Goal: Transaction & Acquisition: Purchase product/service

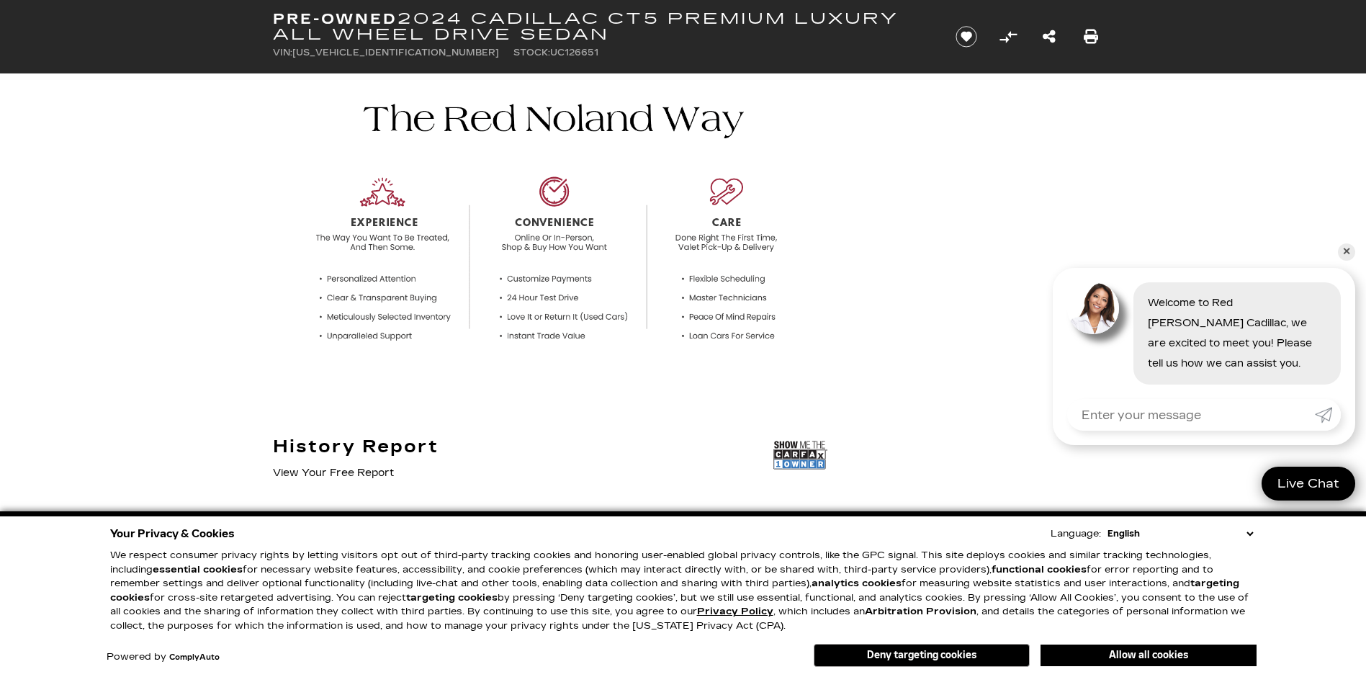
scroll to position [432, 0]
click at [1343, 247] on link "✕" at bounding box center [1346, 251] width 17 height 17
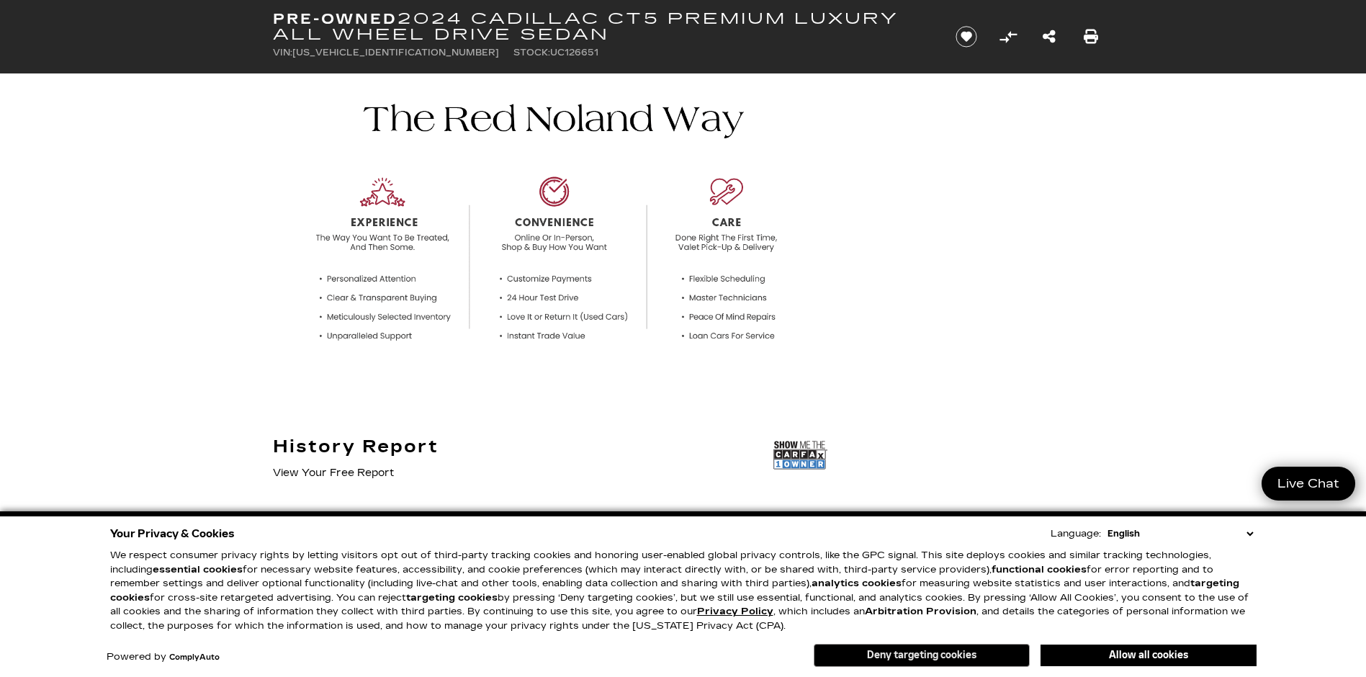
click at [946, 660] on button "Deny targeting cookies" at bounding box center [922, 655] width 216 height 23
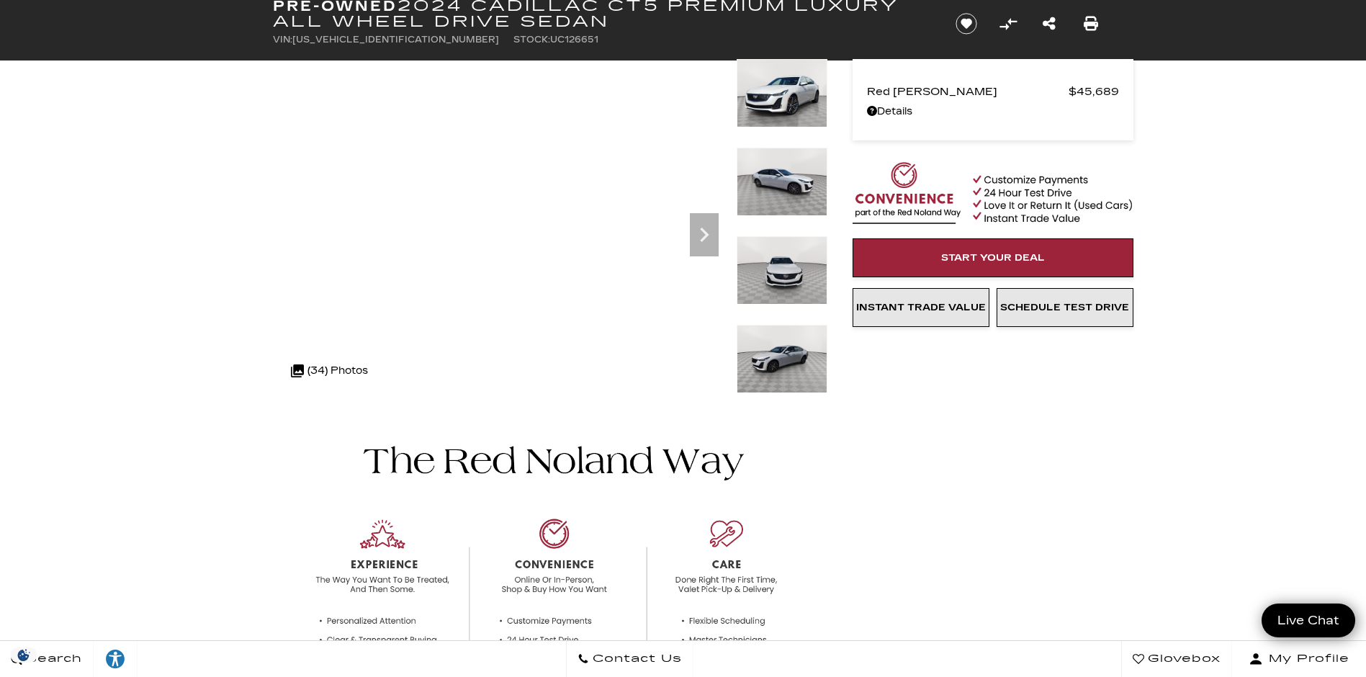
scroll to position [0, 0]
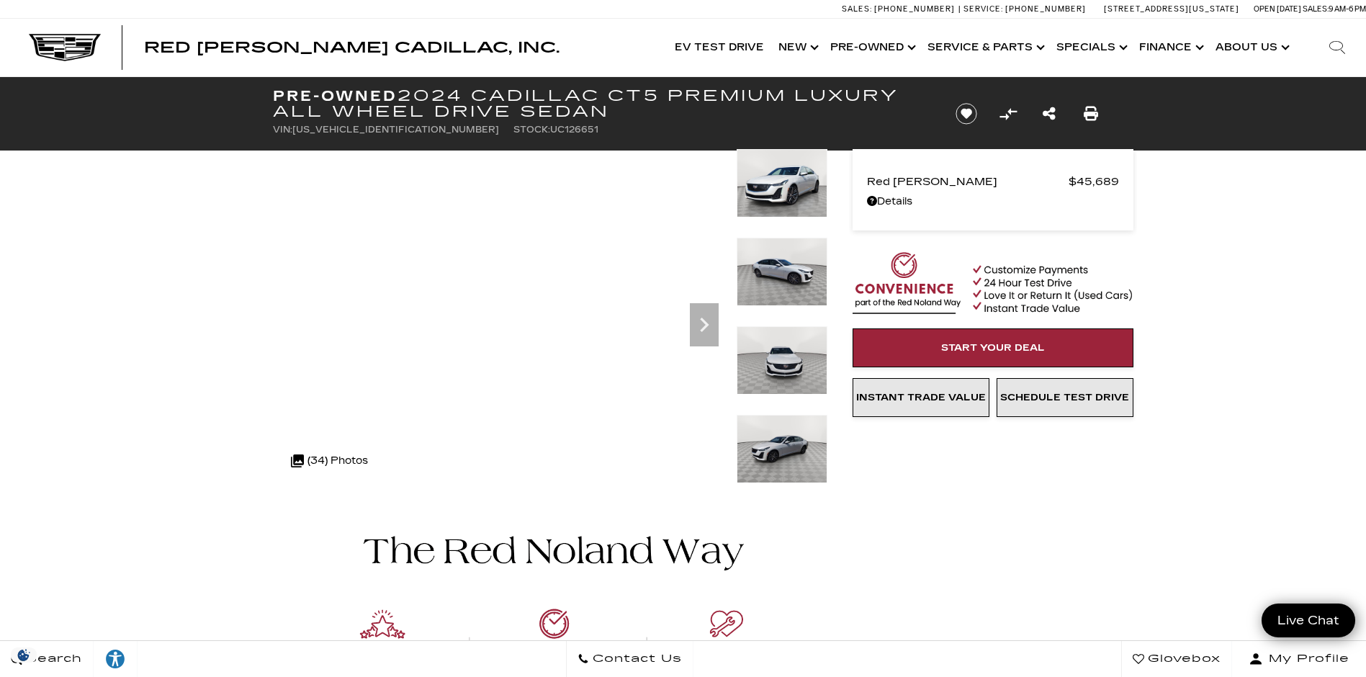
click at [794, 186] on img at bounding box center [782, 183] width 91 height 68
click at [789, 360] on img at bounding box center [782, 360] width 91 height 68
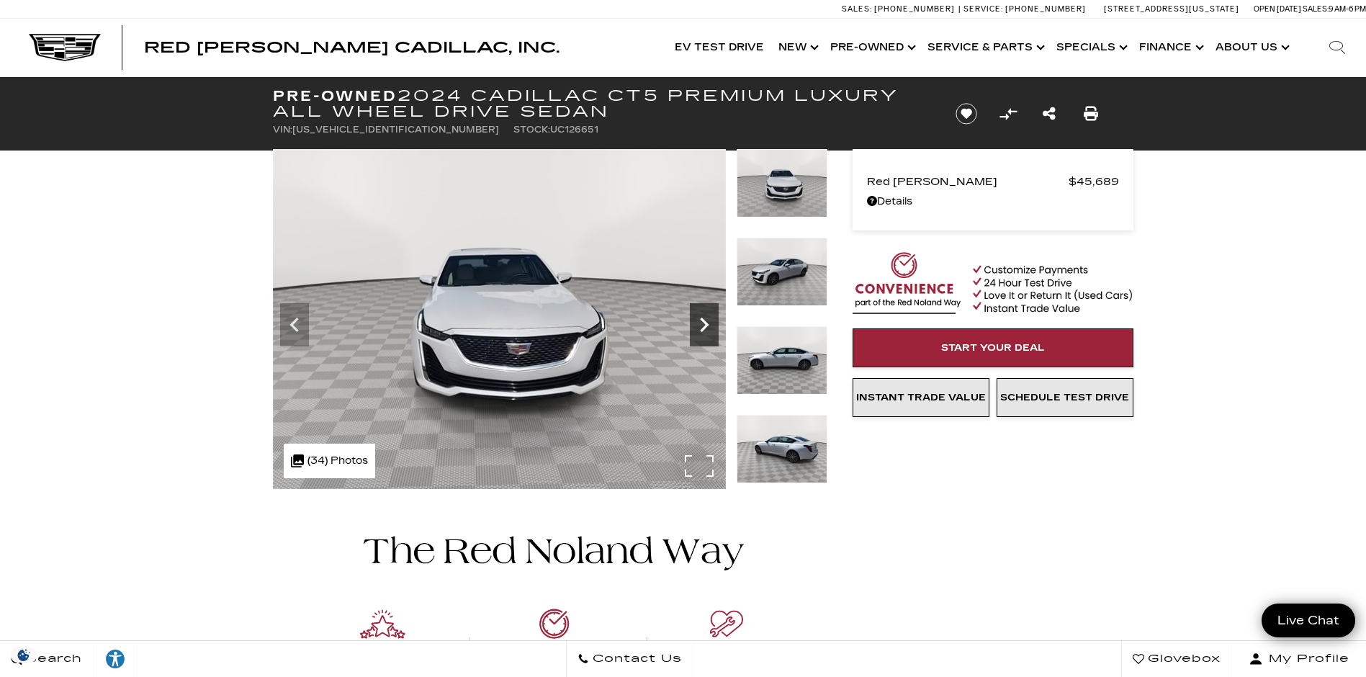
click at [709, 321] on icon "Next" at bounding box center [704, 324] width 29 height 29
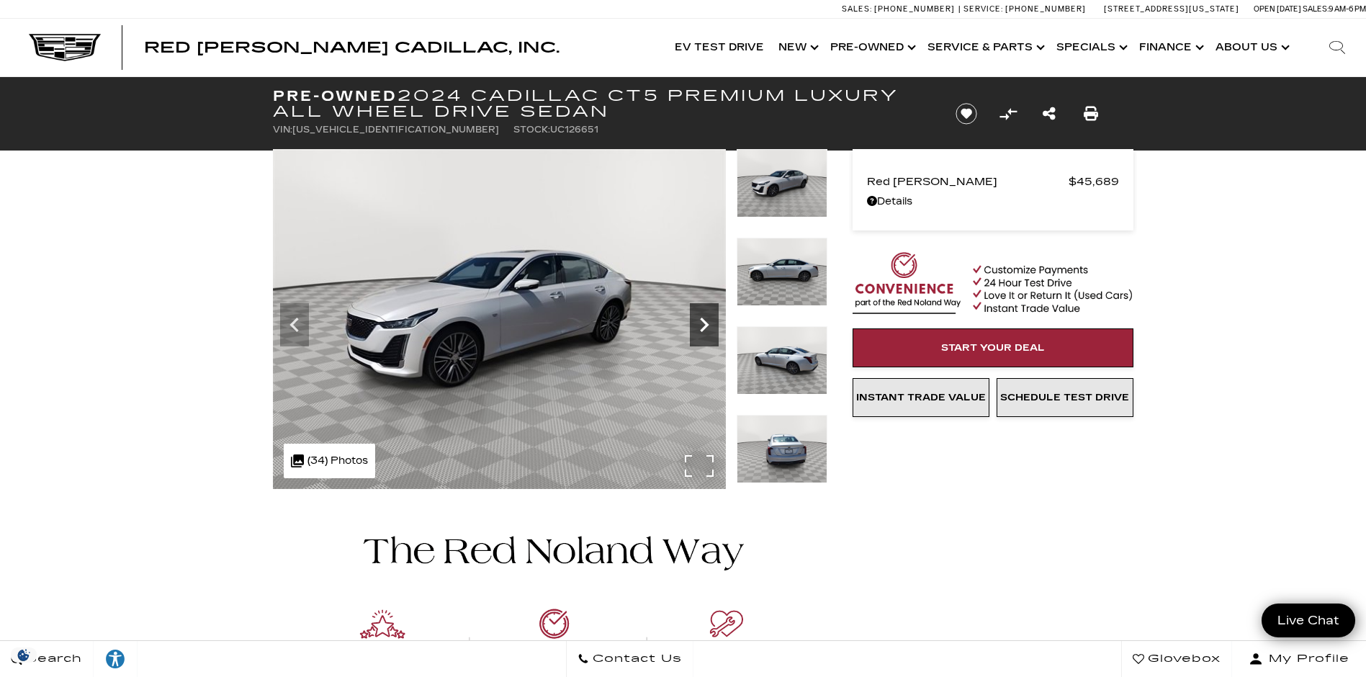
click at [709, 321] on icon "Next" at bounding box center [704, 324] width 29 height 29
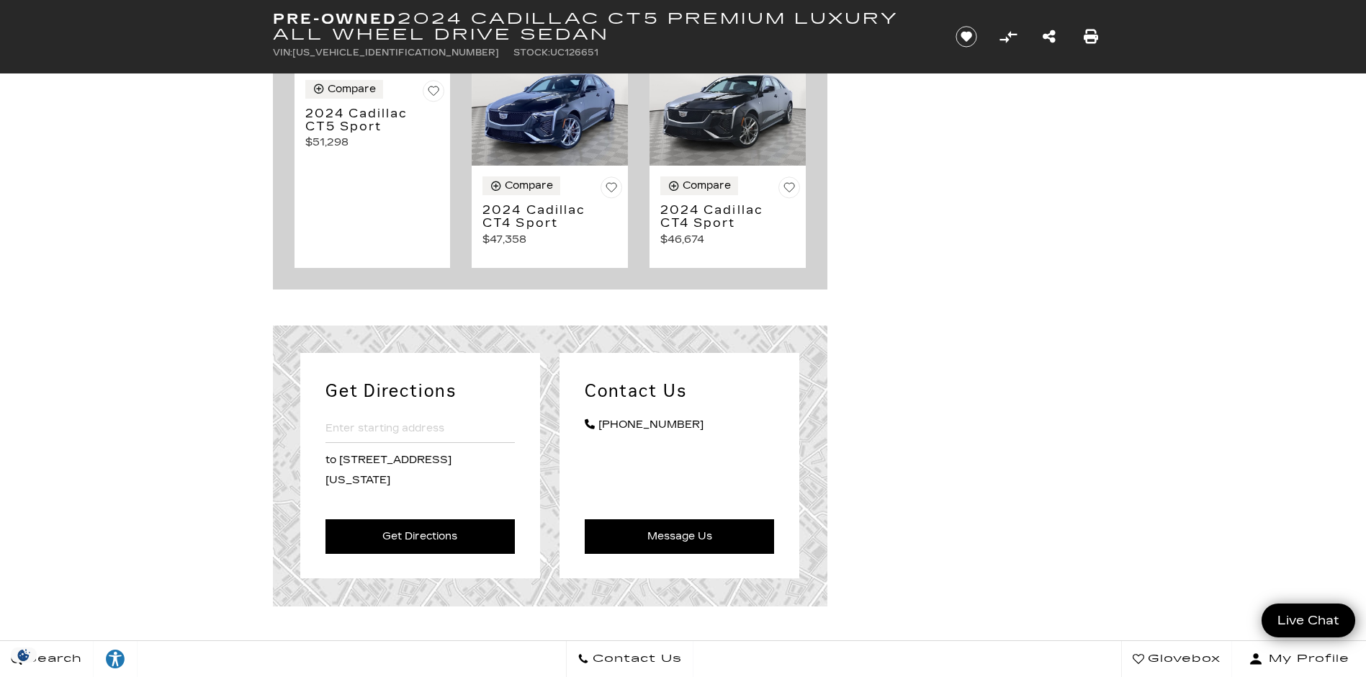
scroll to position [3169, 0]
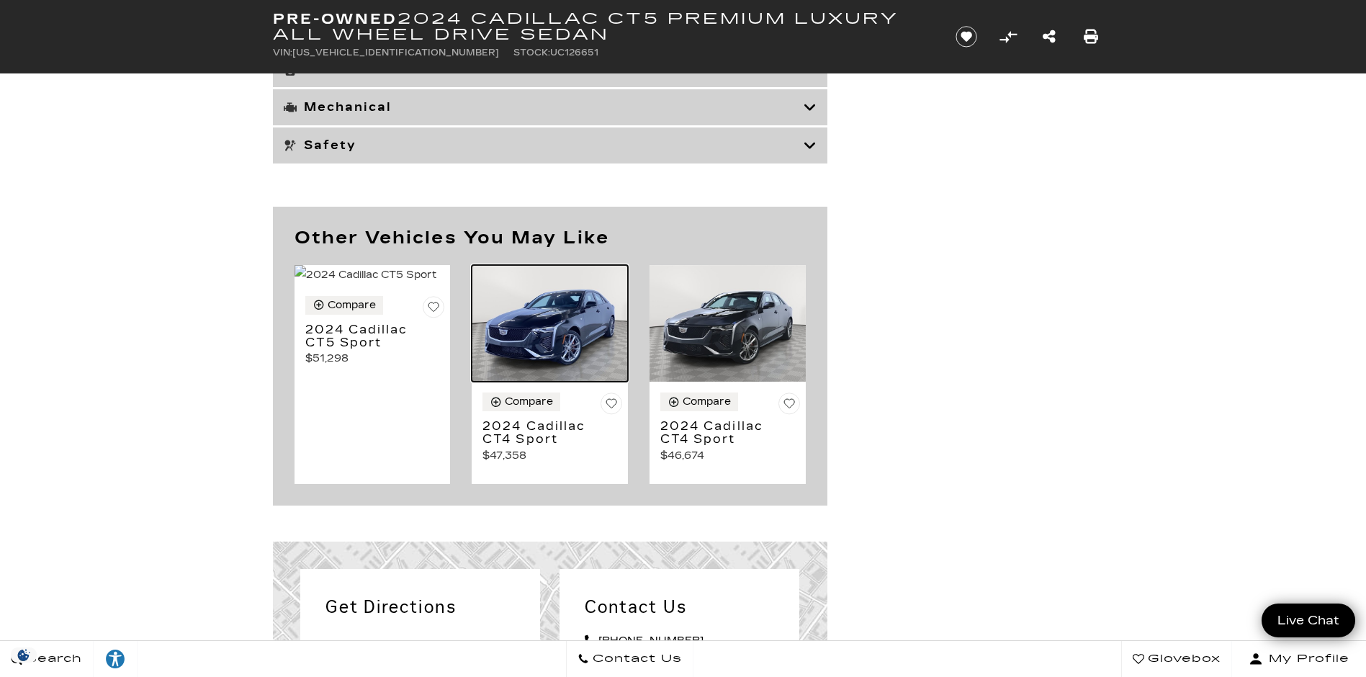
click at [555, 382] on img at bounding box center [550, 323] width 156 height 117
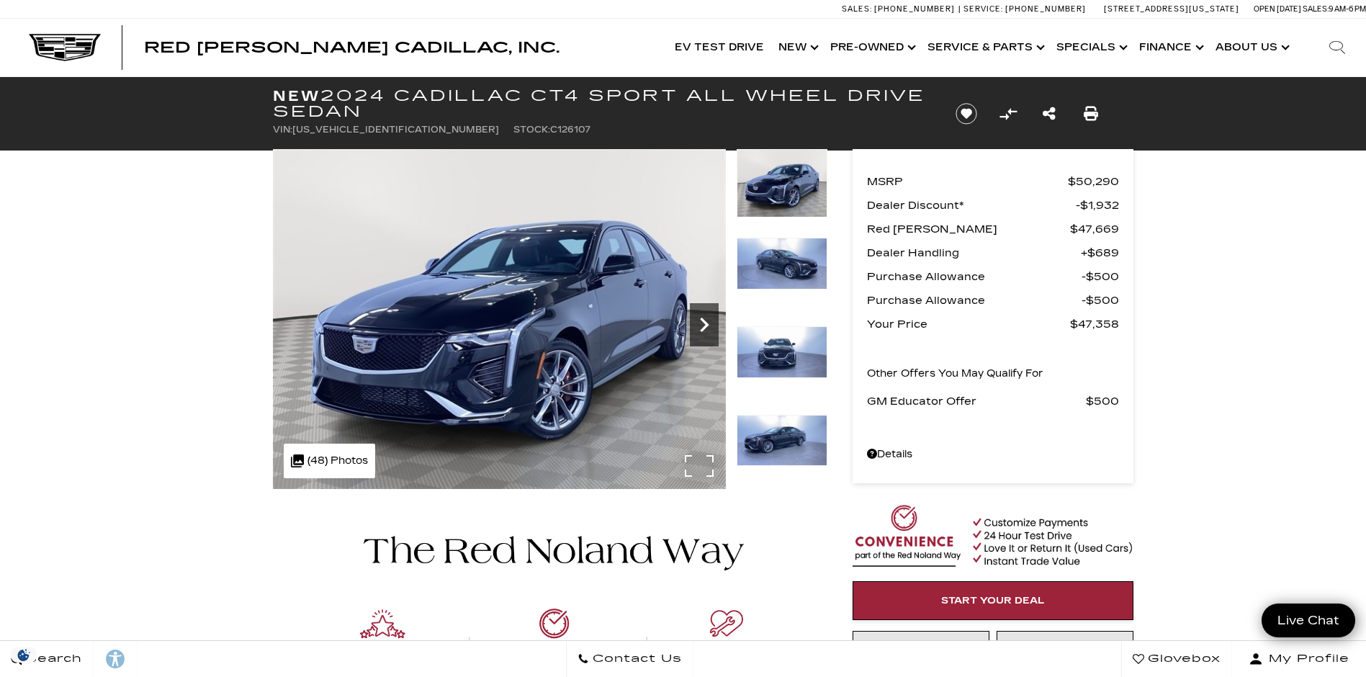
click at [705, 310] on icon "Next" at bounding box center [704, 324] width 29 height 29
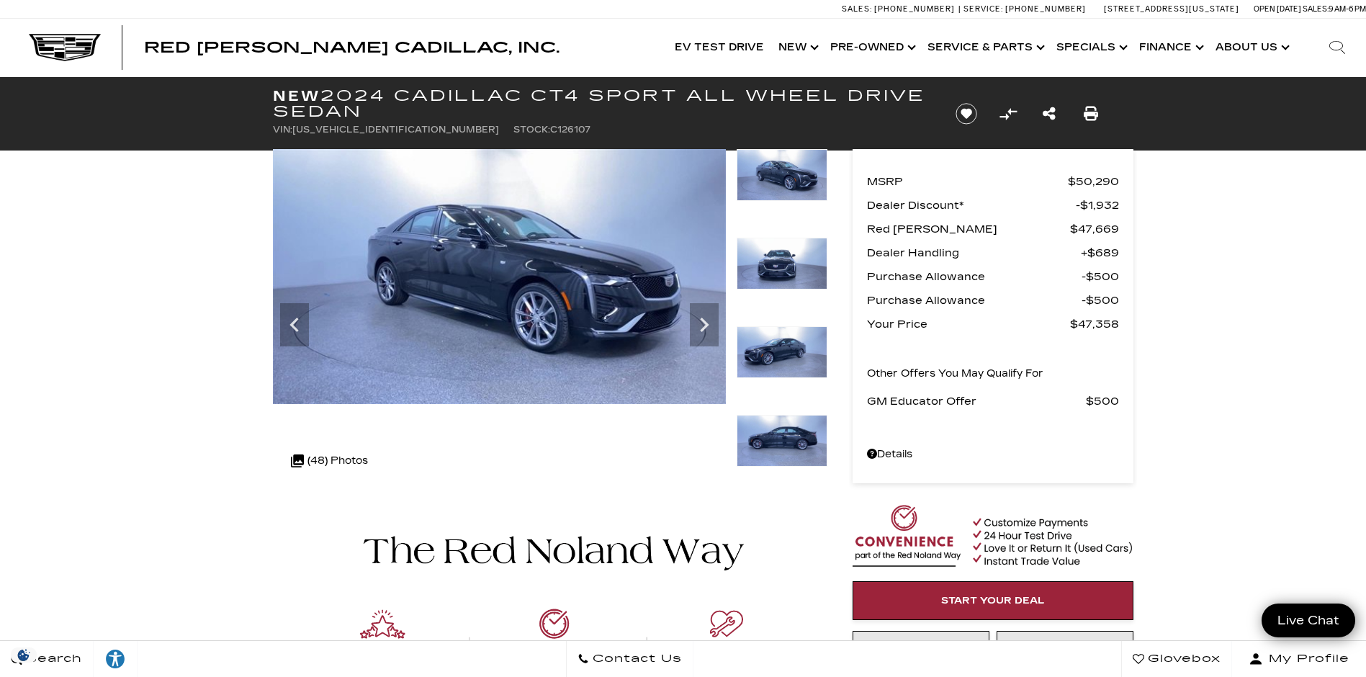
click at [776, 502] on img at bounding box center [550, 657] width 555 height 337
click at [702, 331] on icon "Next" at bounding box center [704, 325] width 9 height 14
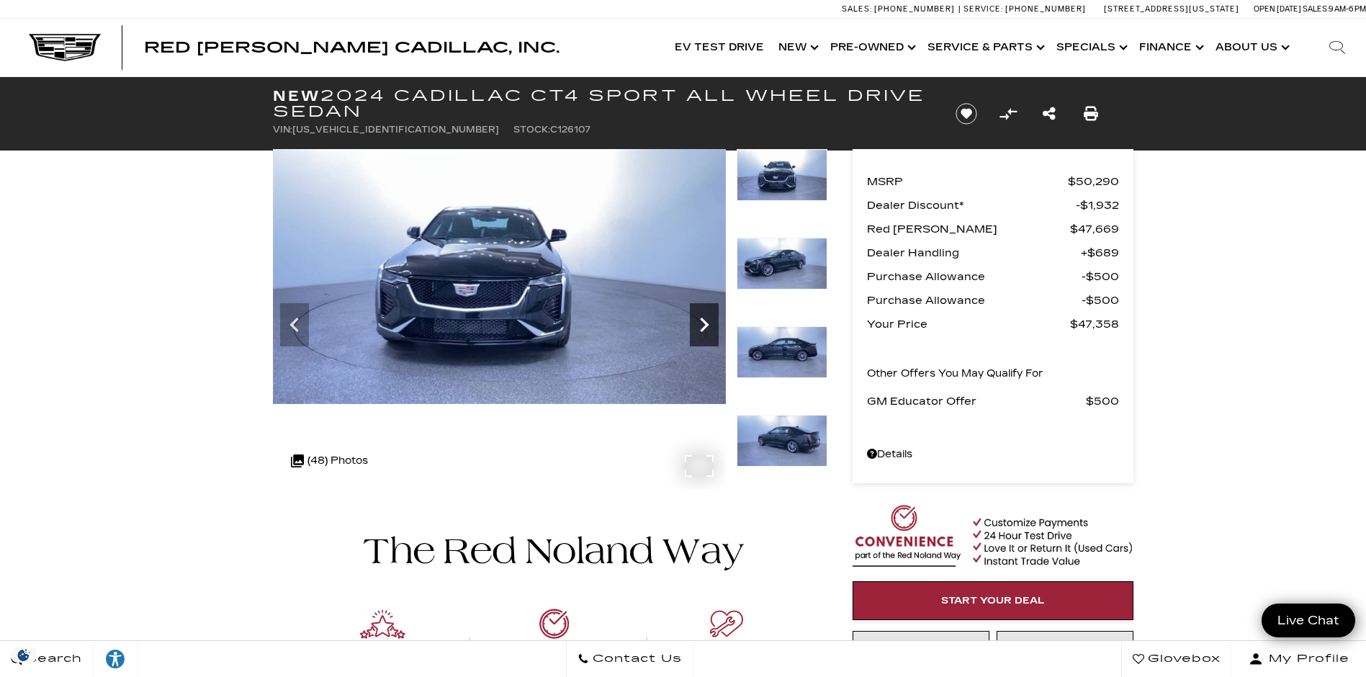
click at [702, 331] on icon "Next" at bounding box center [704, 325] width 9 height 14
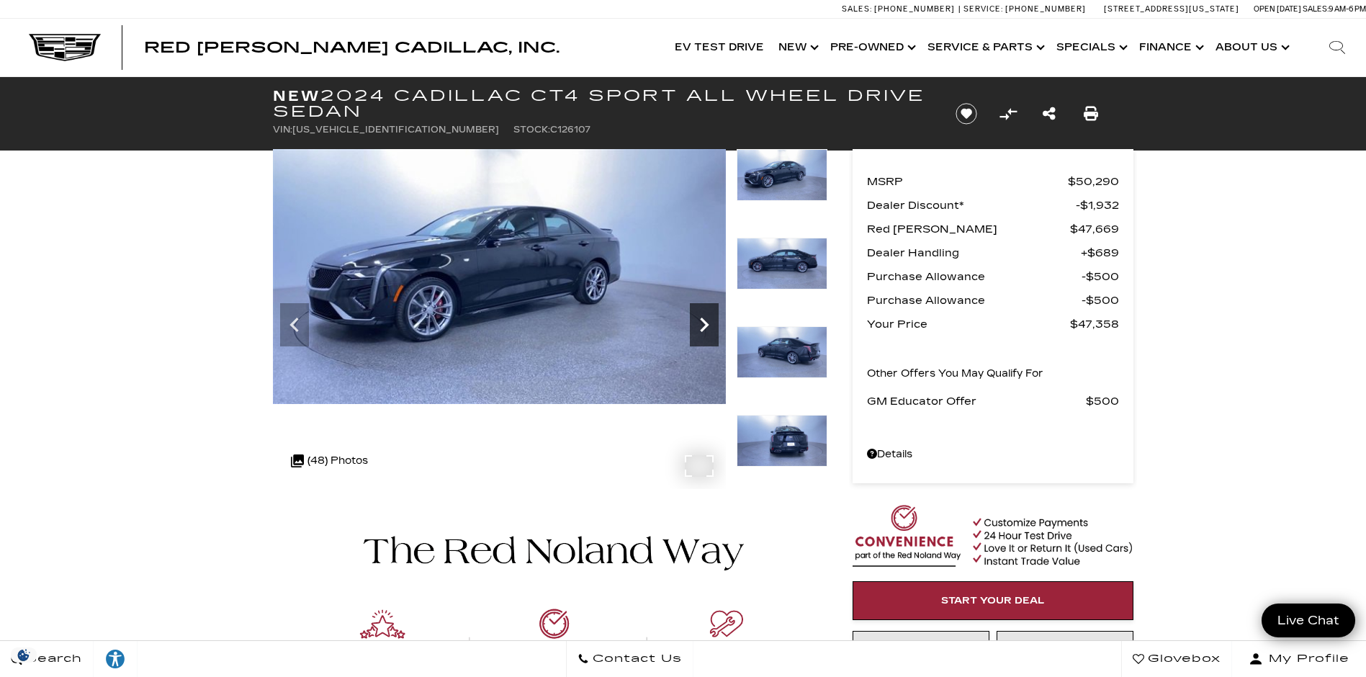
click at [709, 326] on icon "Next" at bounding box center [704, 324] width 29 height 29
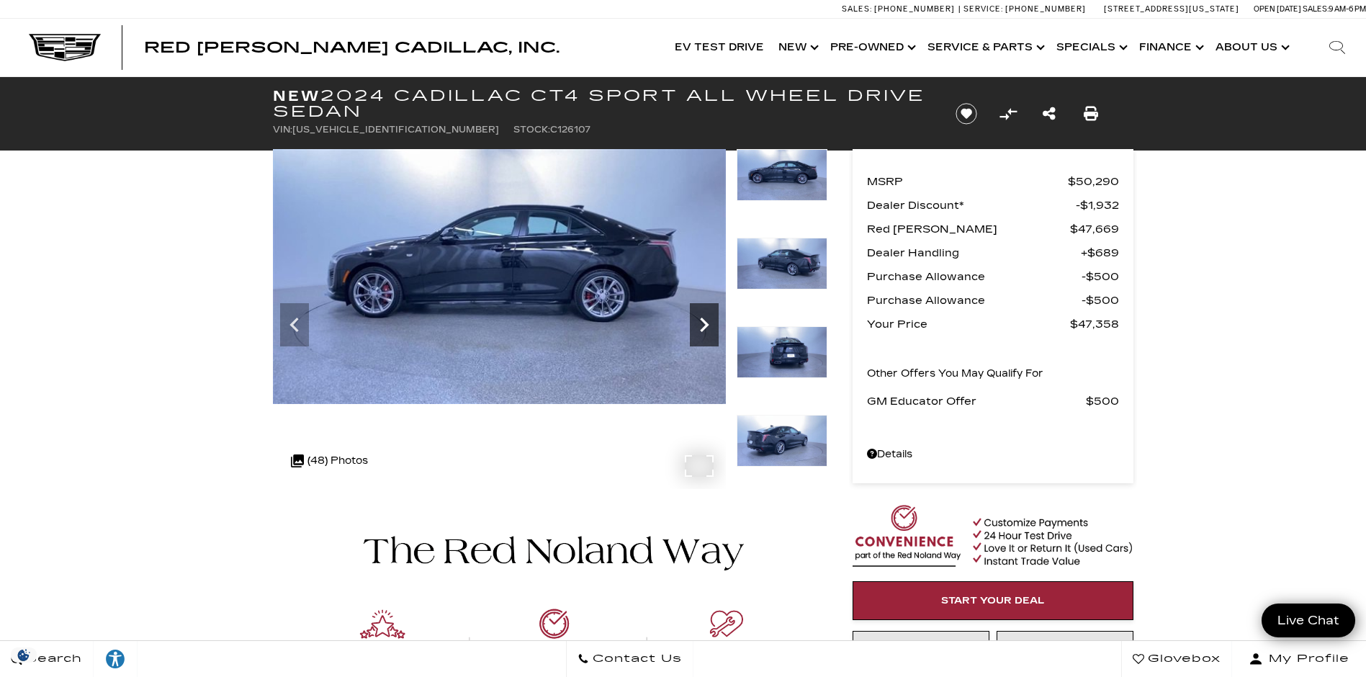
click at [702, 331] on icon "Next" at bounding box center [704, 325] width 9 height 14
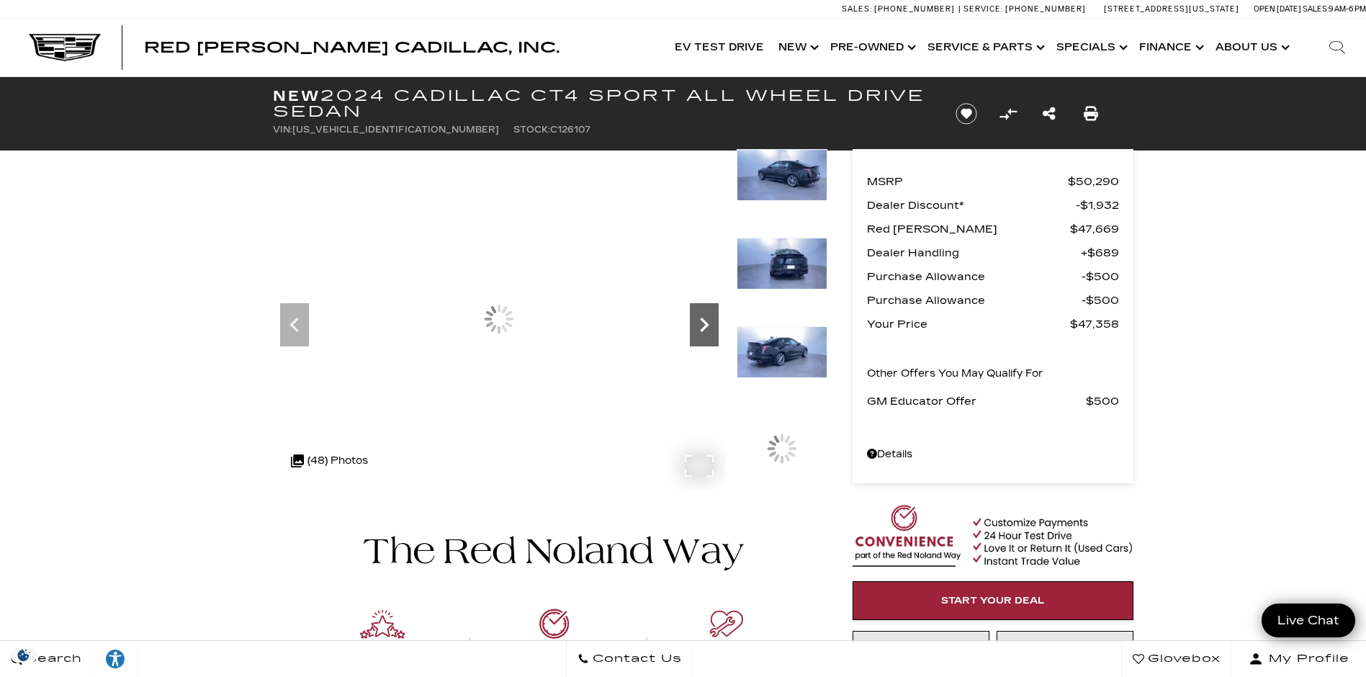
click at [702, 331] on icon "Next" at bounding box center [704, 325] width 9 height 14
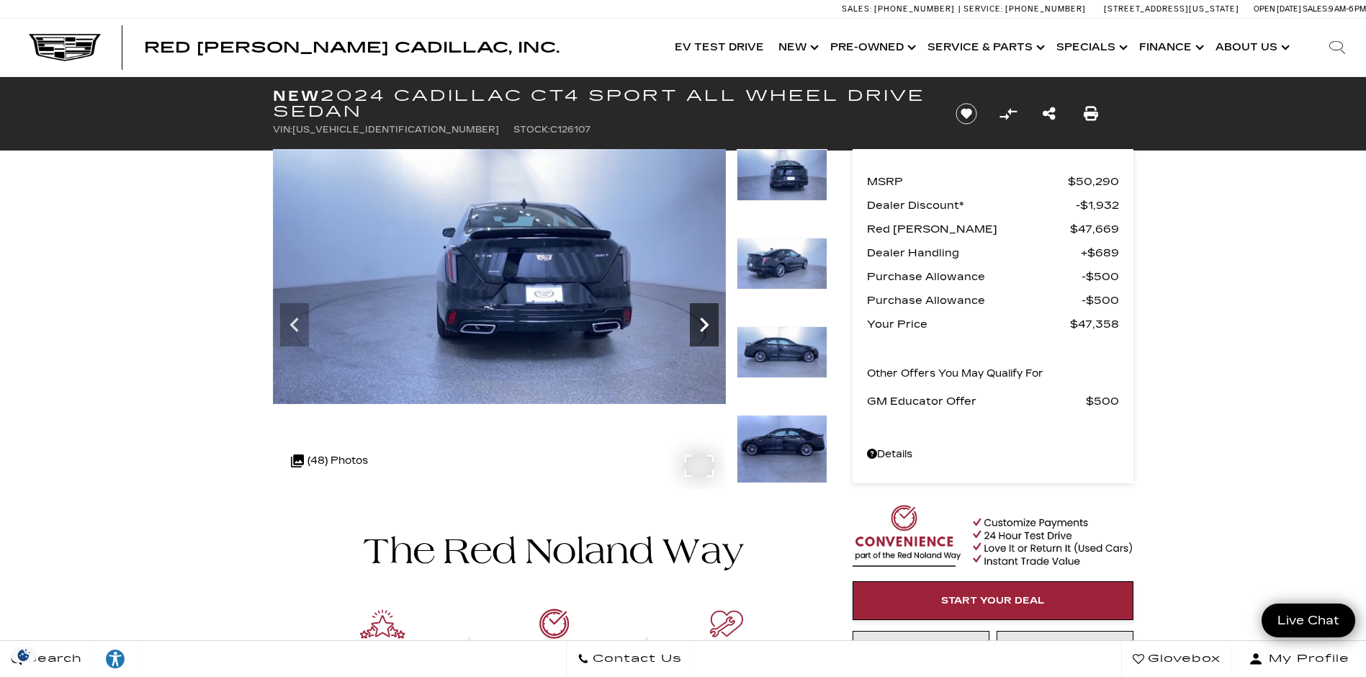
click at [702, 331] on icon "Next" at bounding box center [704, 325] width 9 height 14
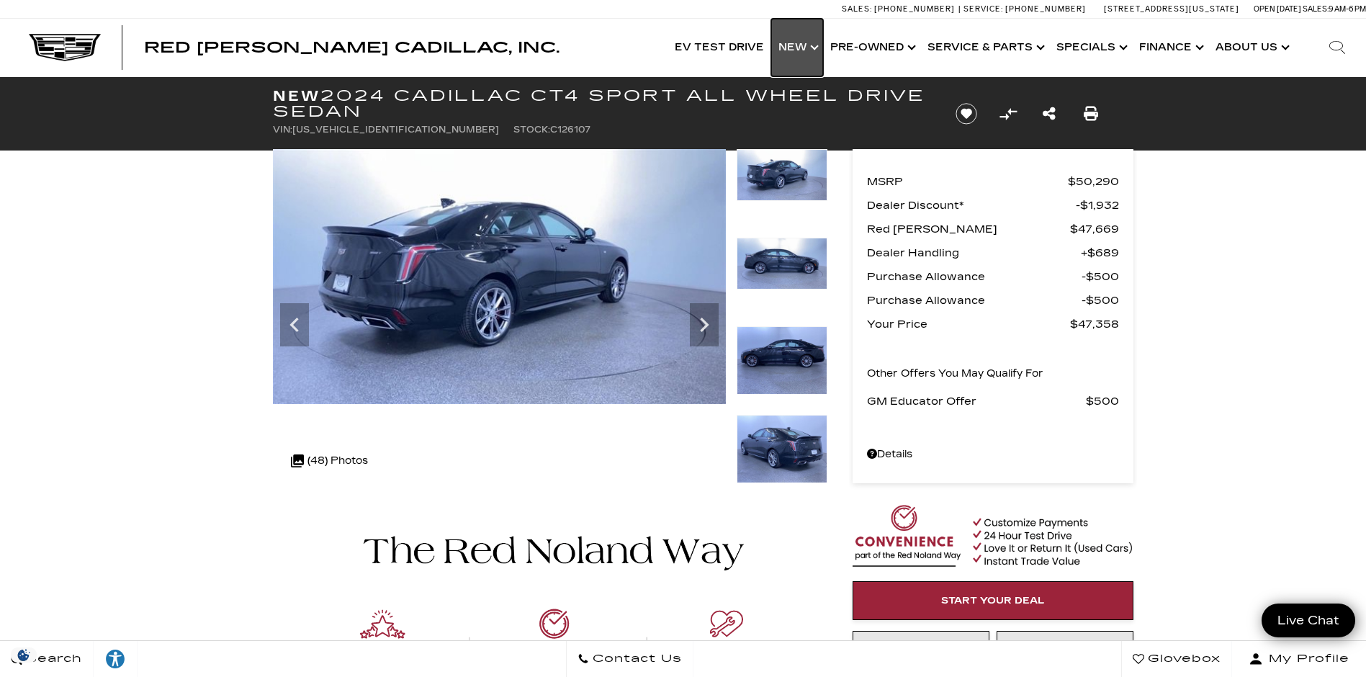
click at [815, 49] on link "Show New" at bounding box center [797, 48] width 52 height 58
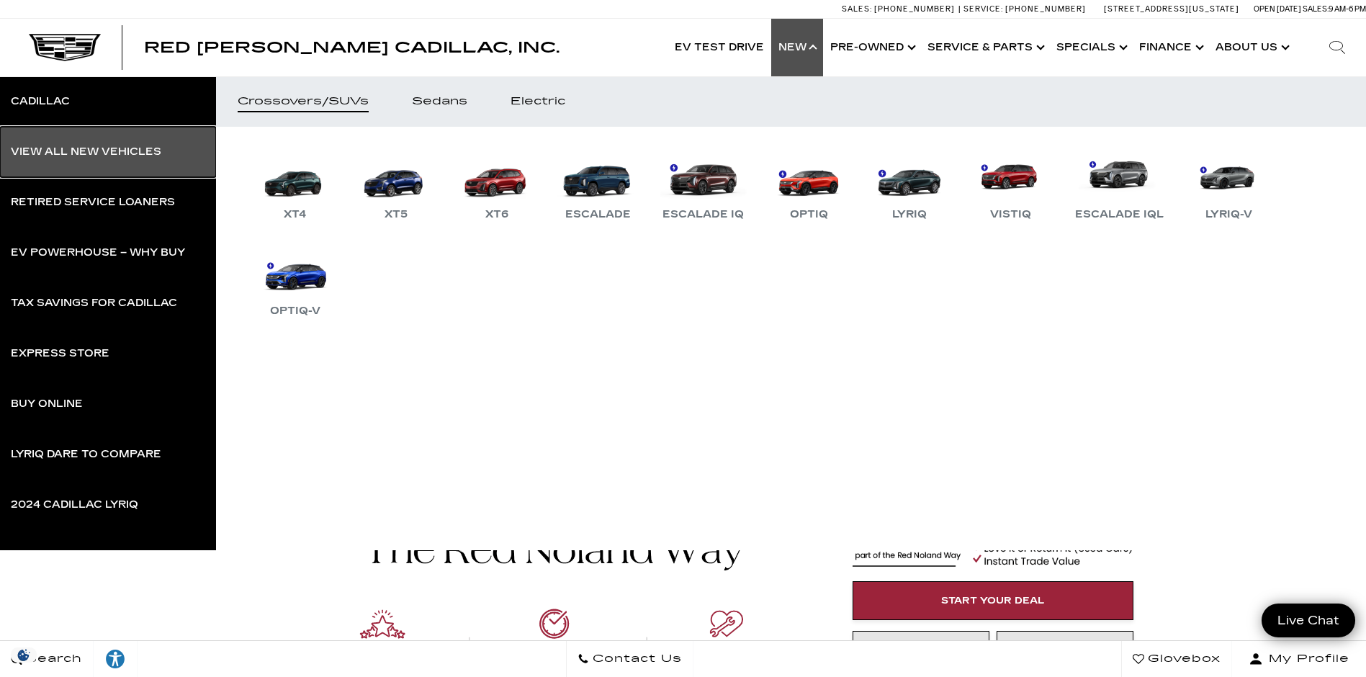
click at [86, 158] on link "View All New Vehicles" at bounding box center [108, 152] width 216 height 50
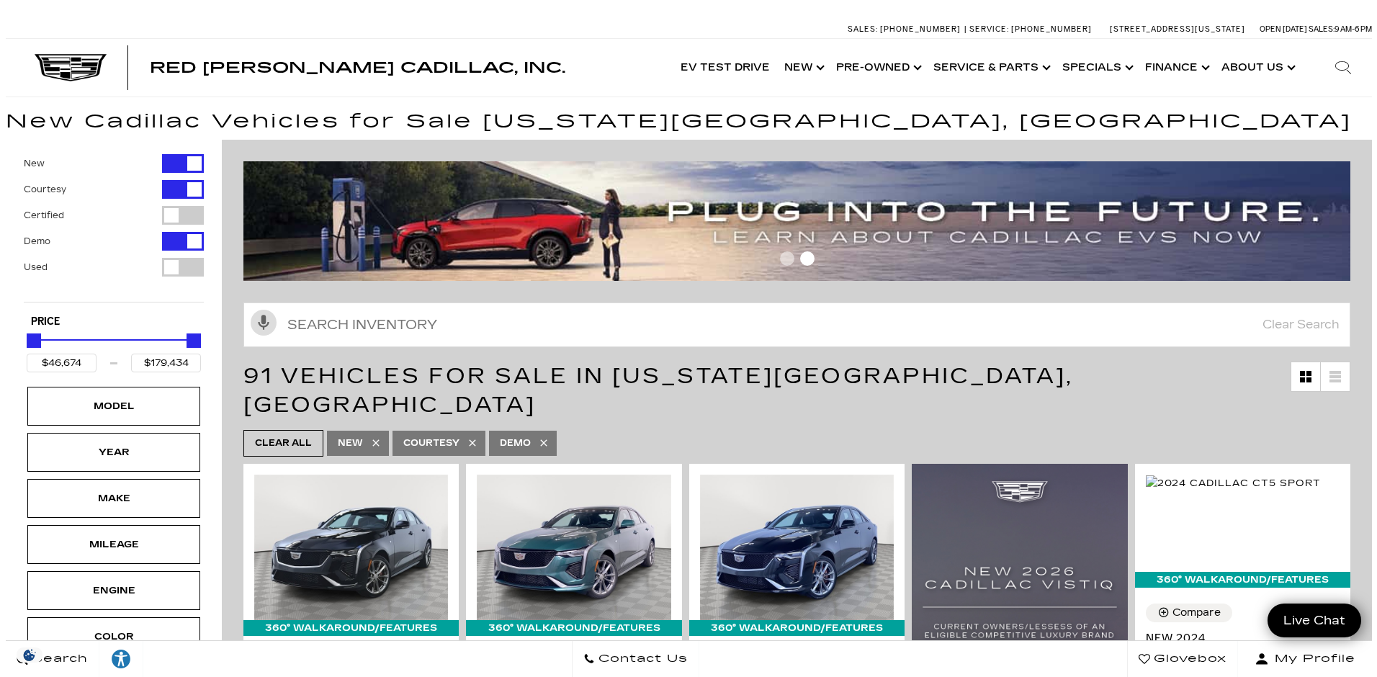
scroll to position [576, 0]
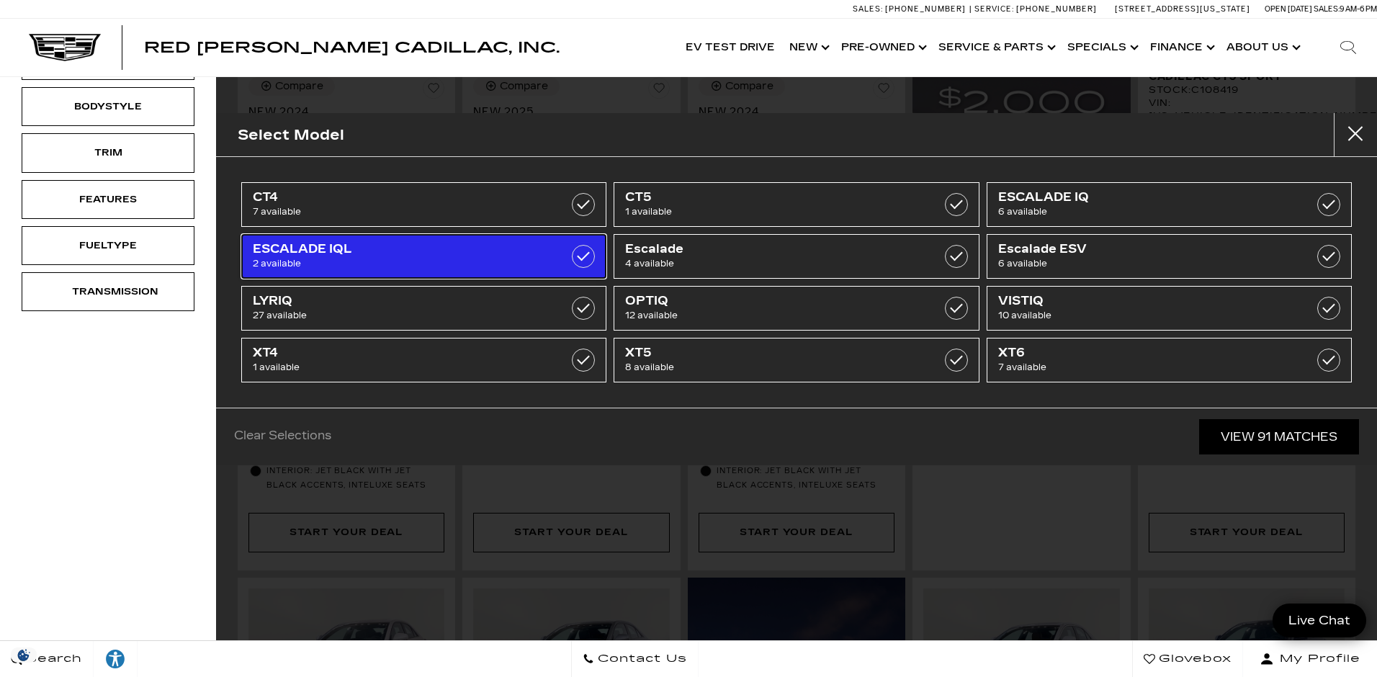
click at [587, 255] on label at bounding box center [583, 256] width 23 height 23
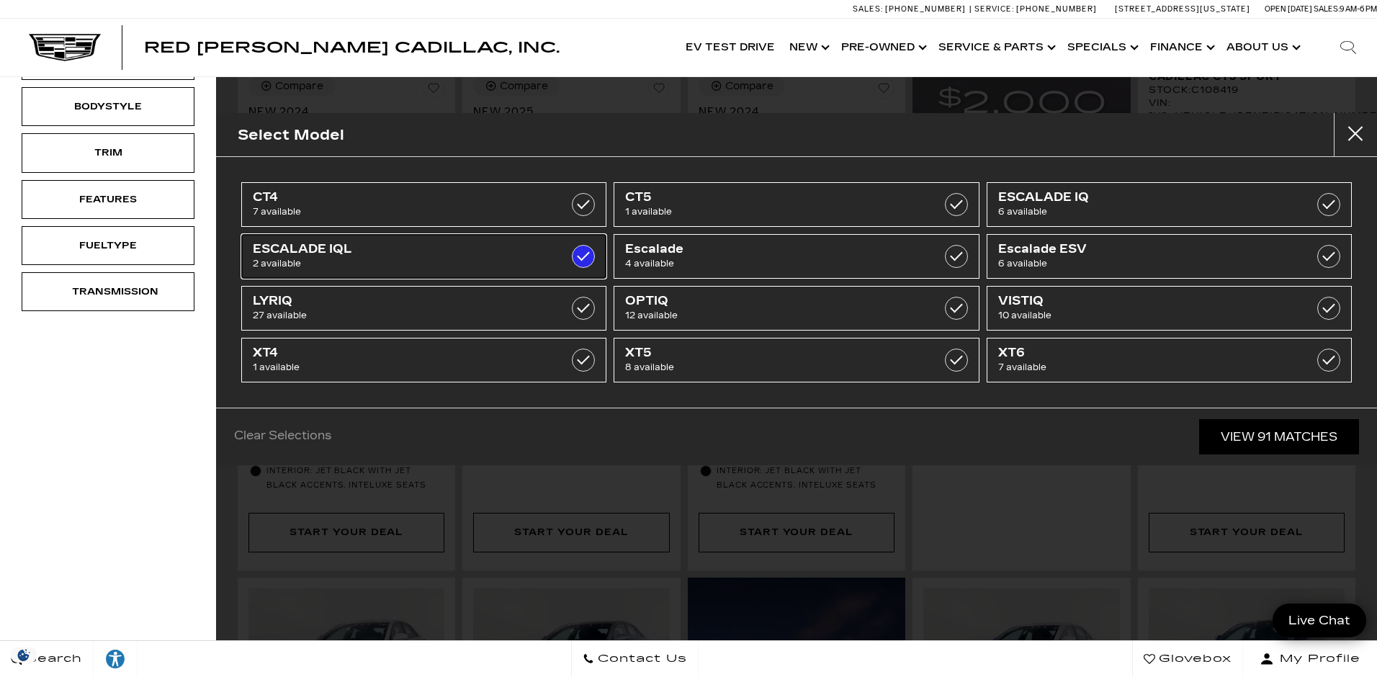
type input "$141,015"
type input "$156,240"
checkbox input "true"
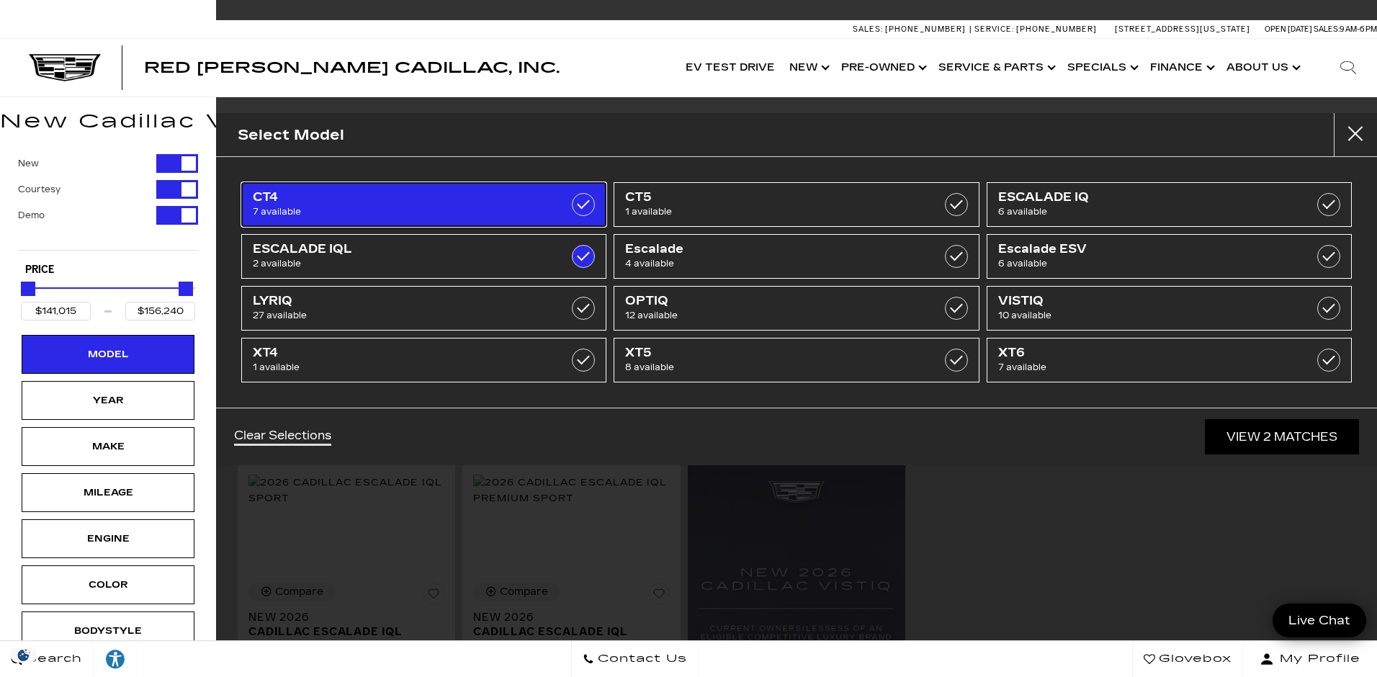
click at [586, 209] on label at bounding box center [583, 204] width 23 height 23
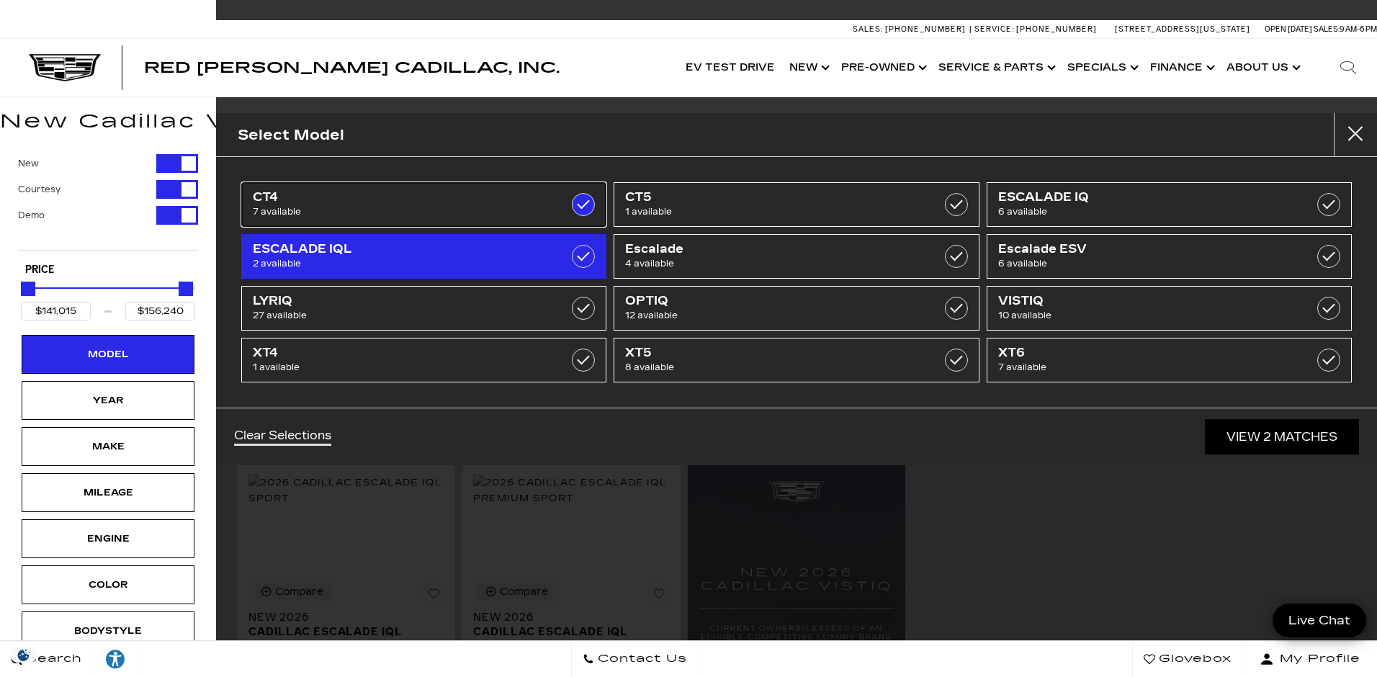
type input "$46,674"
checkbox input "true"
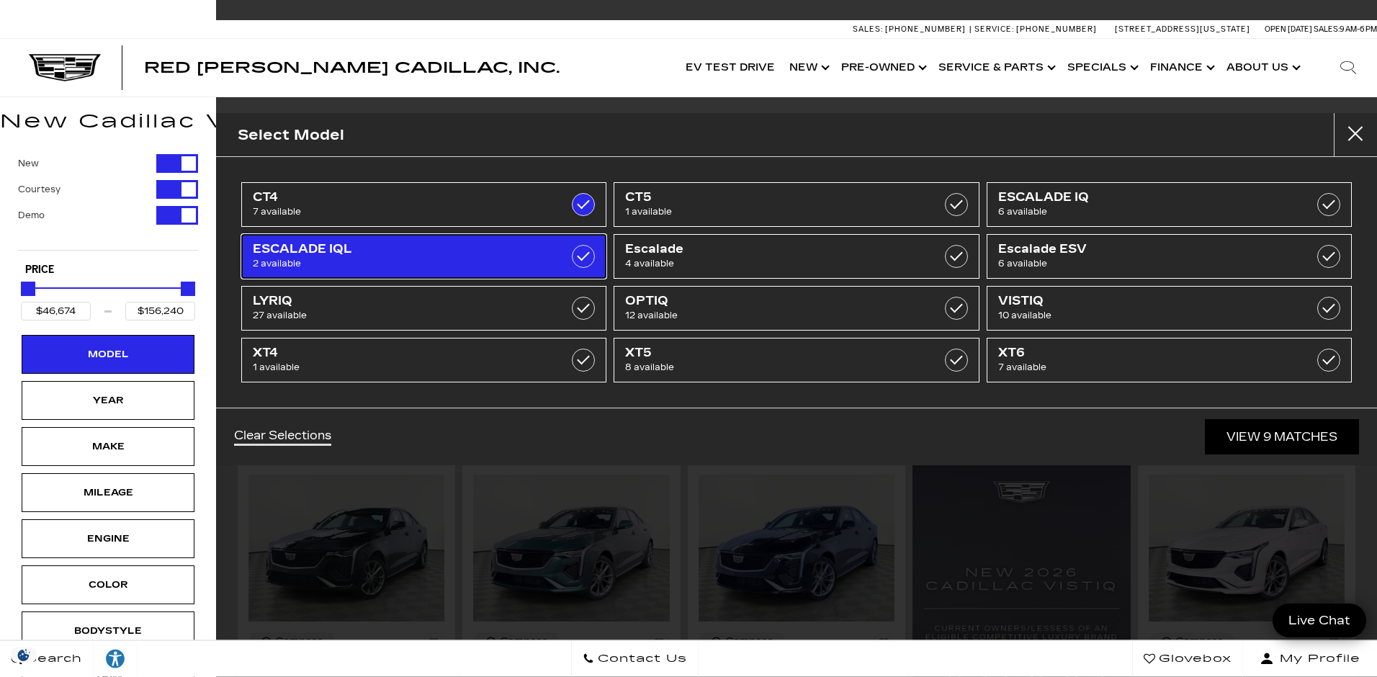
click at [583, 255] on label at bounding box center [583, 256] width 23 height 23
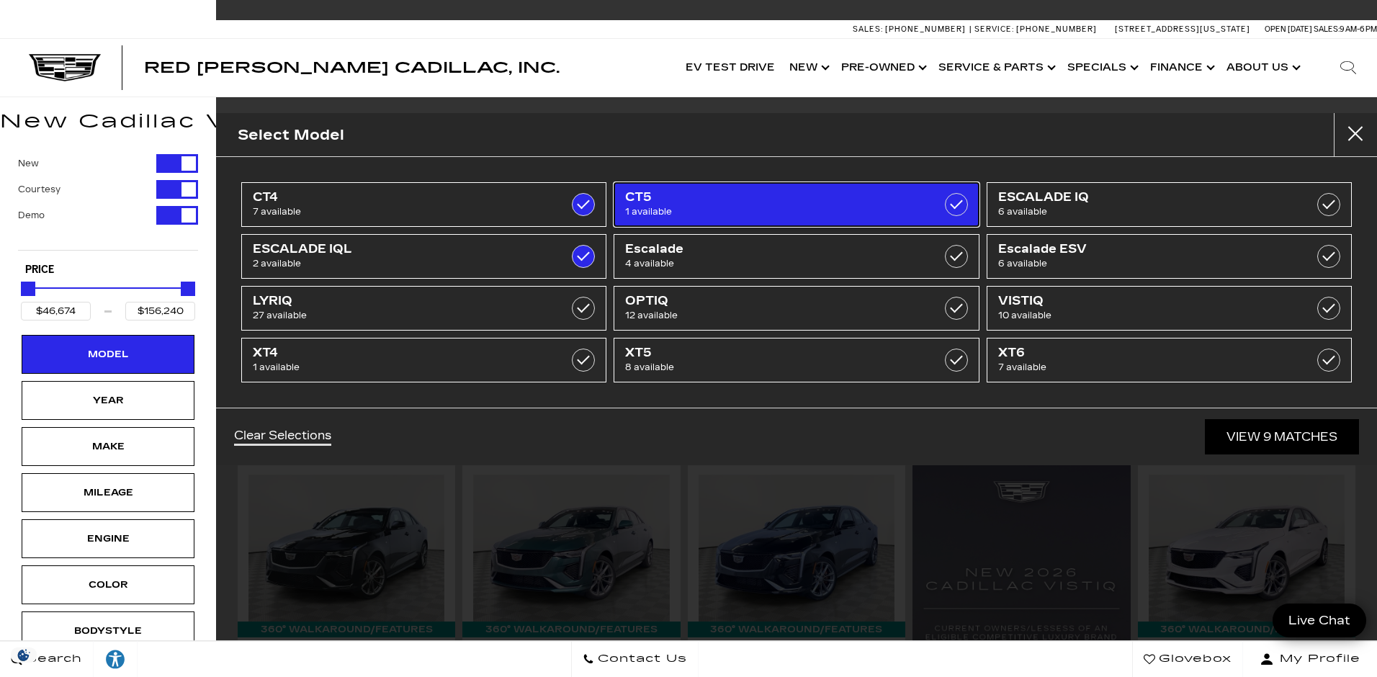
click at [839, 215] on span "1 available" at bounding box center [770, 212] width 291 height 14
type input "$54,424"
checkbox input "false"
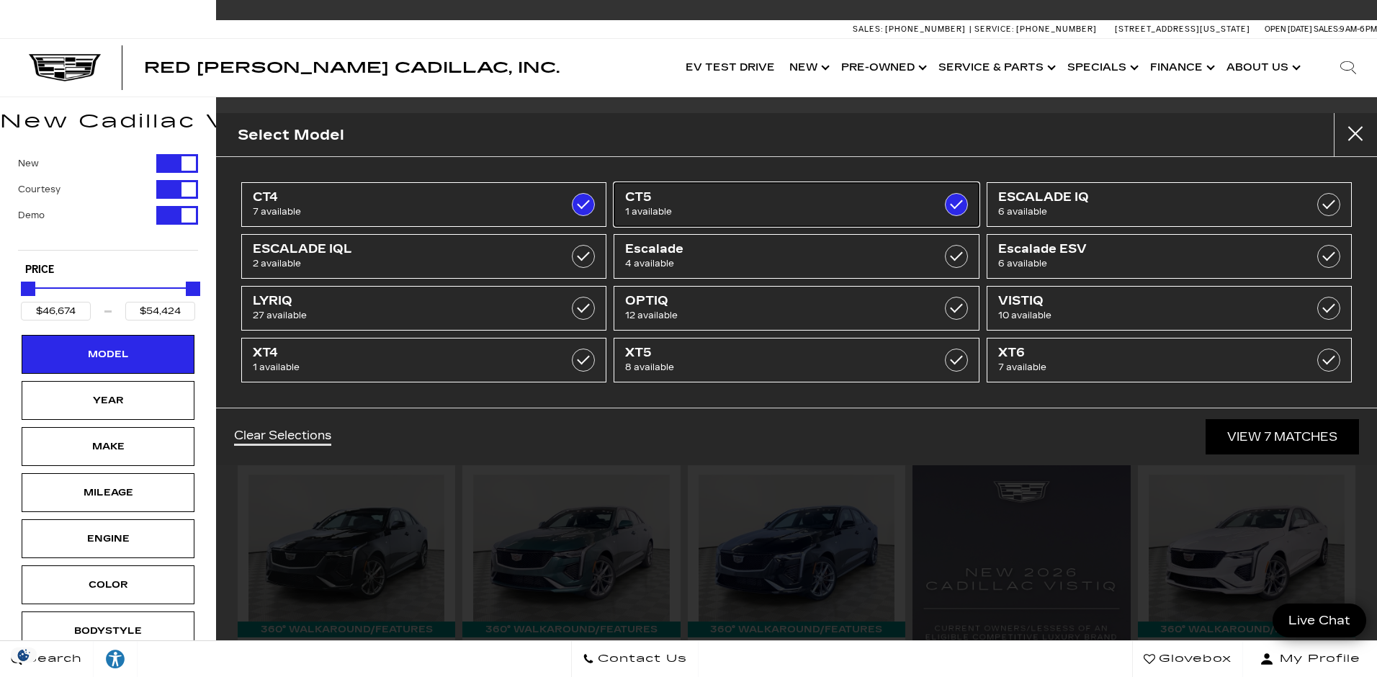
checkbox input "true"
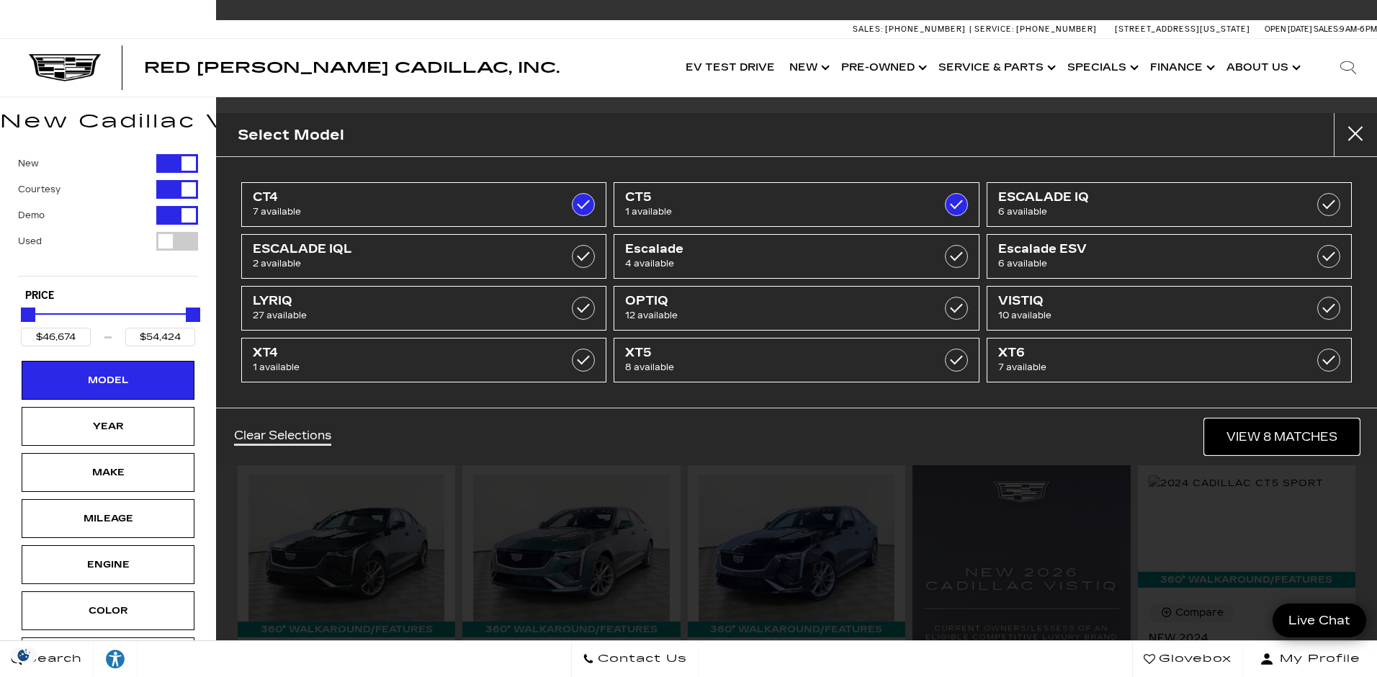
click at [1267, 438] on link "View 8 Matches" at bounding box center [1282, 436] width 154 height 35
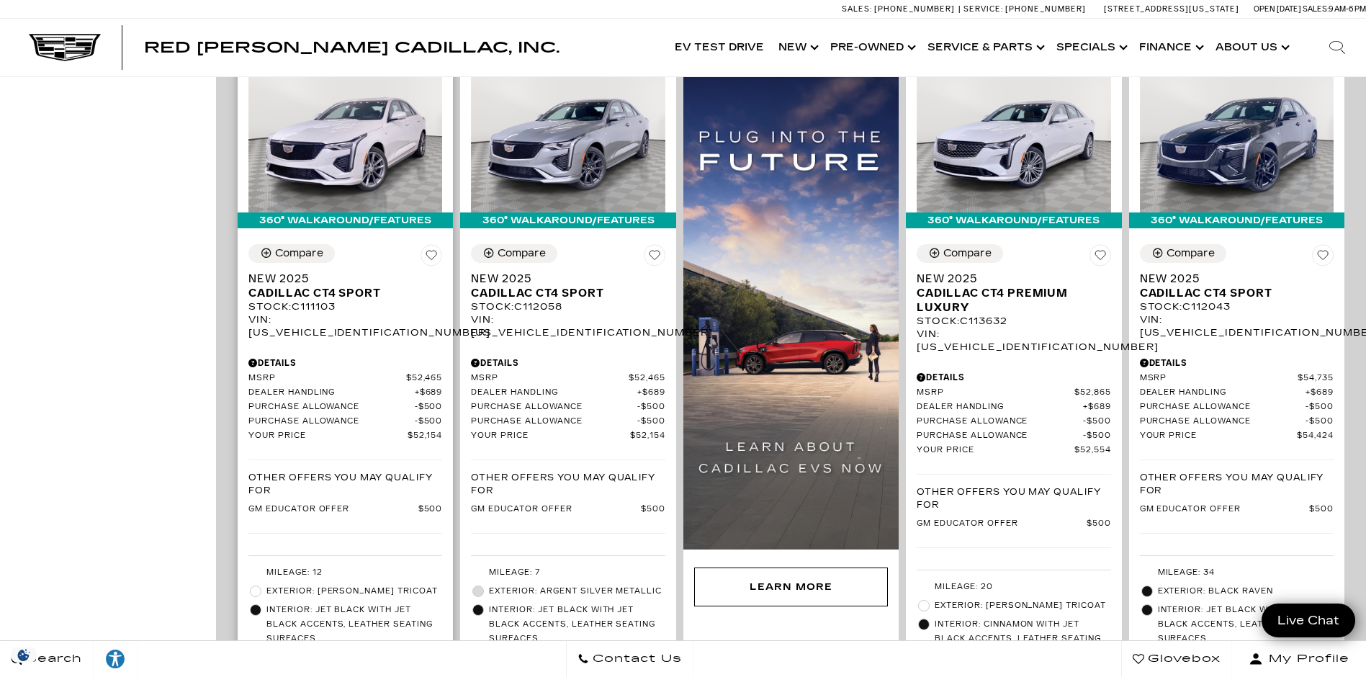
scroll to position [1008, 0]
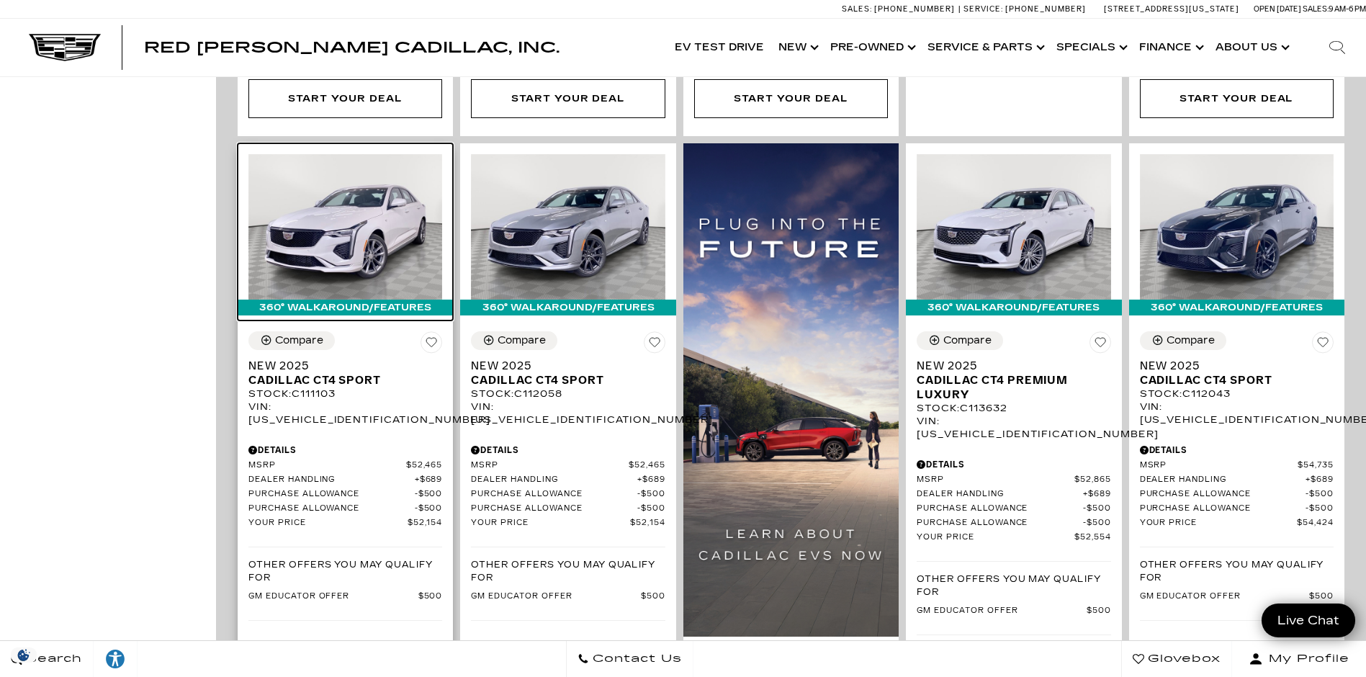
click at [321, 191] on img at bounding box center [345, 226] width 194 height 145
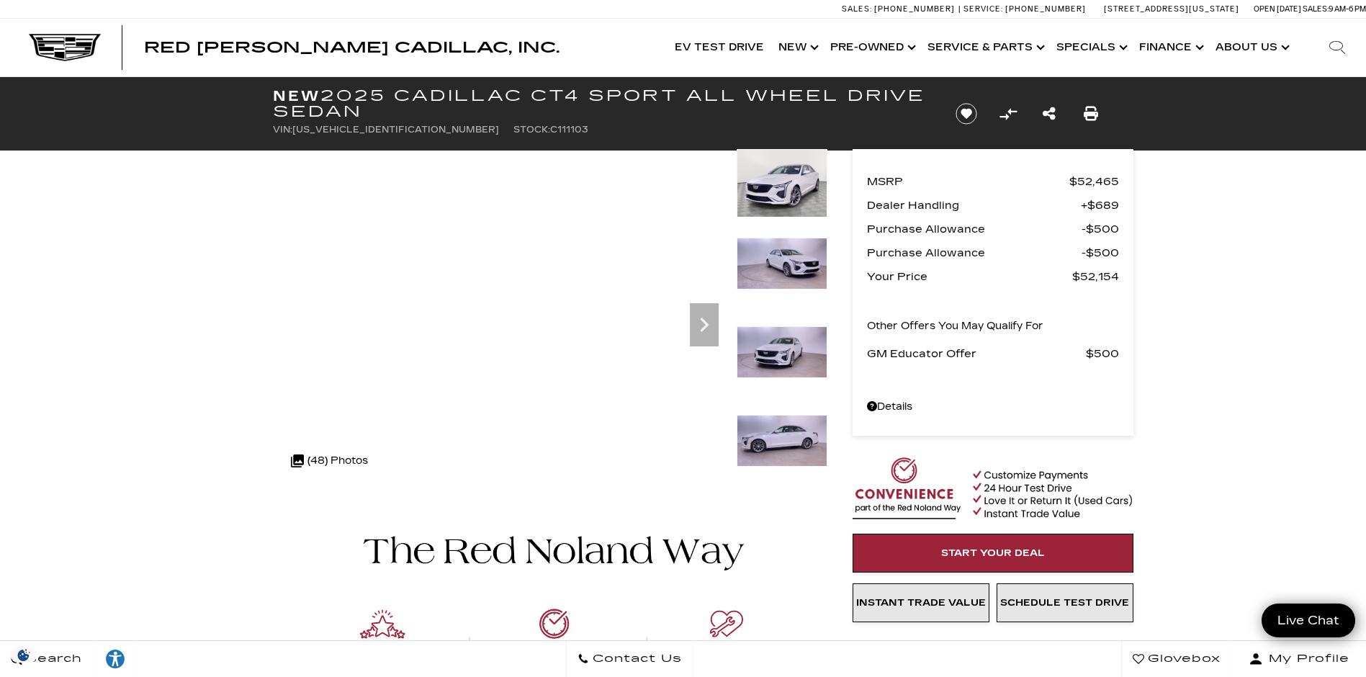
drag, startPoint x: 784, startPoint y: 183, endPoint x: 776, endPoint y: 184, distance: 7.3
click at [776, 184] on img at bounding box center [782, 183] width 91 height 68
click at [792, 279] on img at bounding box center [782, 264] width 91 height 52
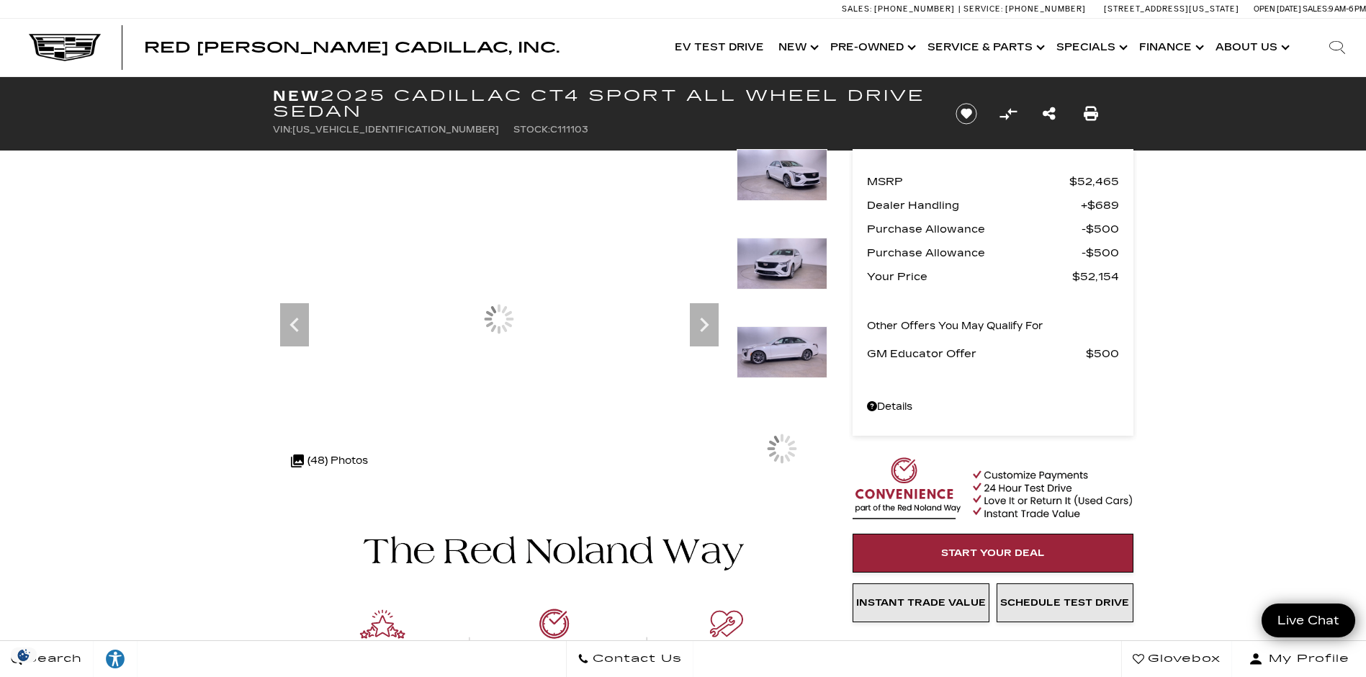
click at [797, 212] on div at bounding box center [782, 183] width 91 height 68
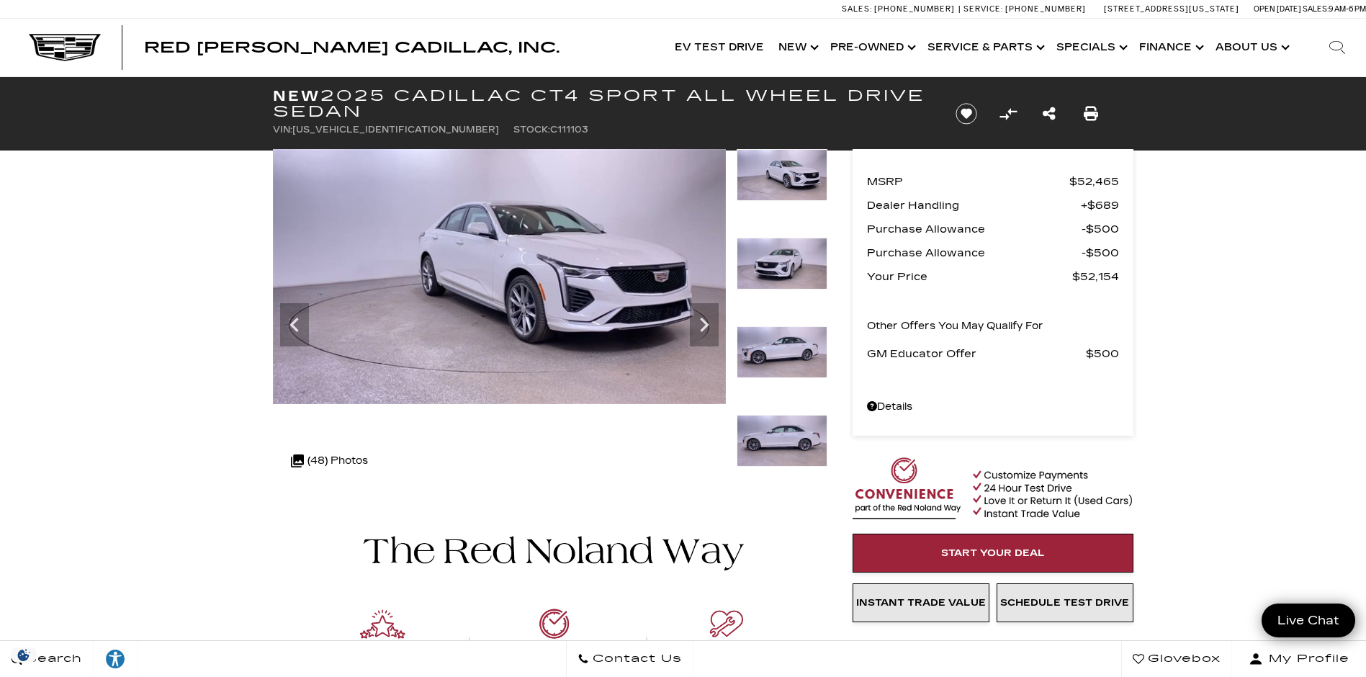
click at [779, 262] on img at bounding box center [782, 264] width 91 height 52
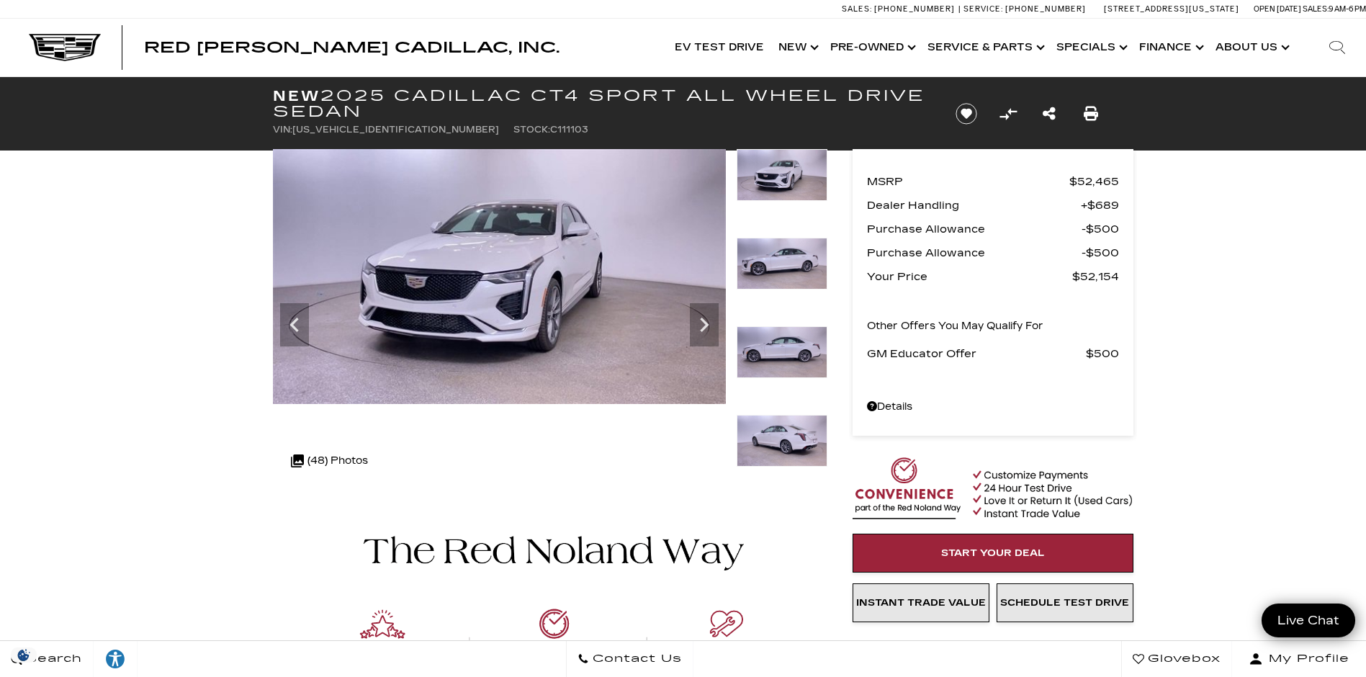
click at [786, 322] on div at bounding box center [782, 282] width 91 height 89
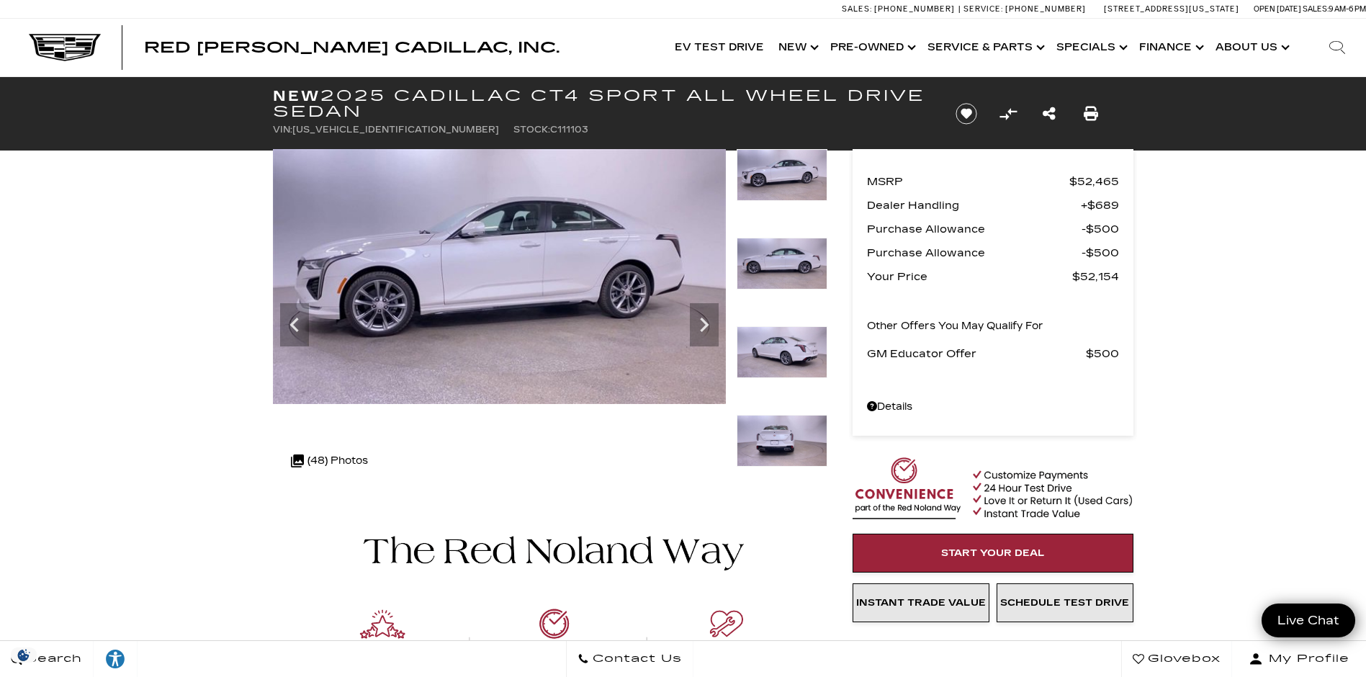
click at [782, 371] on img at bounding box center [782, 352] width 91 height 52
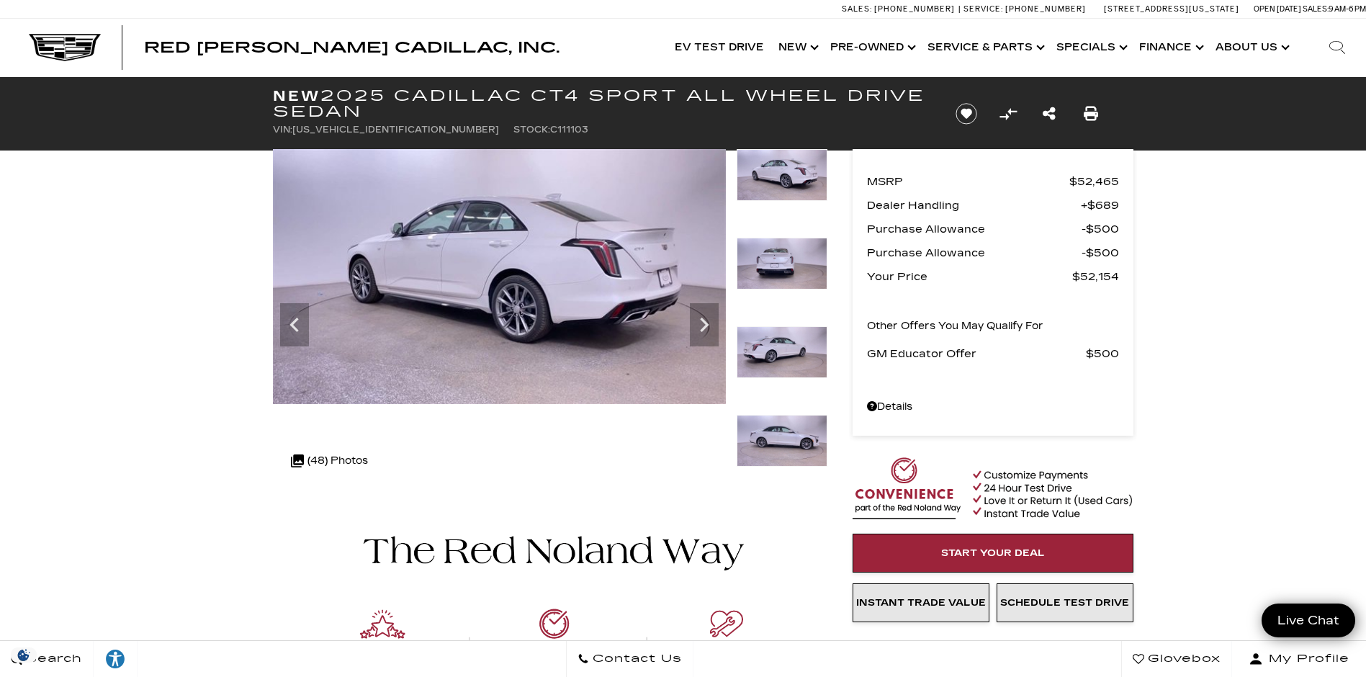
click at [781, 436] on img at bounding box center [782, 441] width 91 height 52
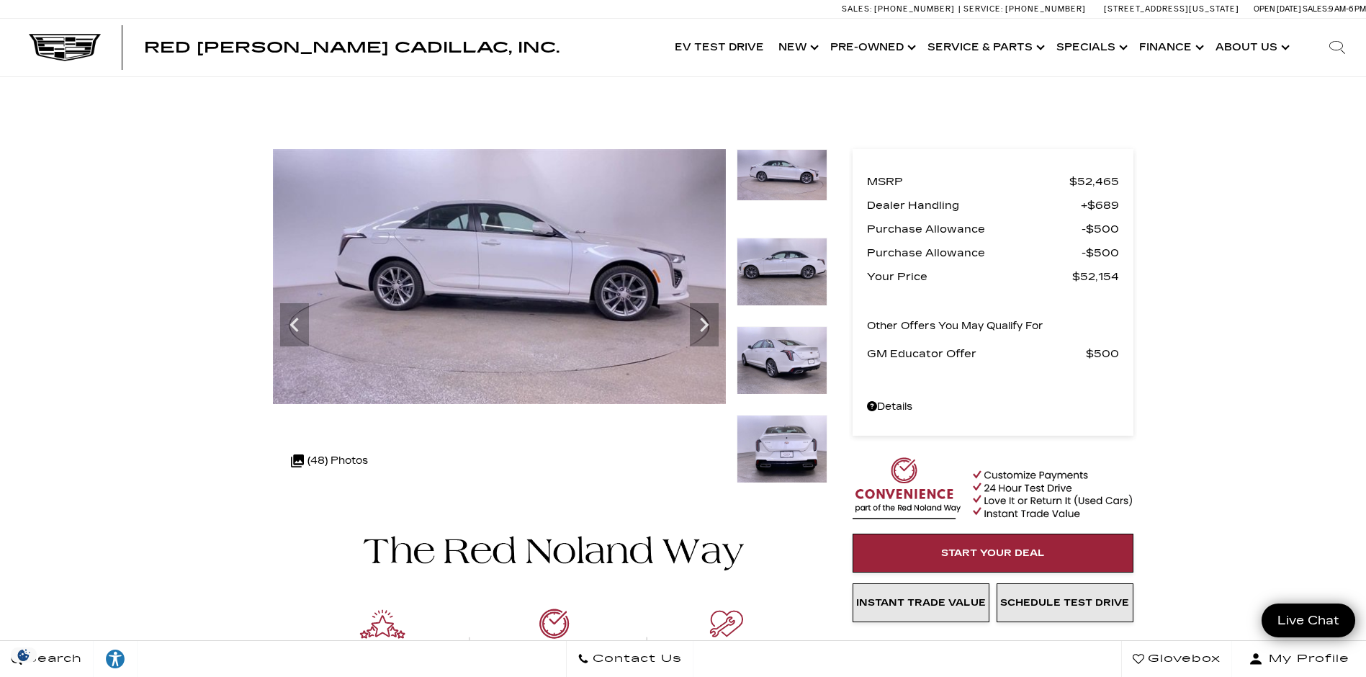
scroll to position [288, 0]
